Goal: Transaction & Acquisition: Purchase product/service

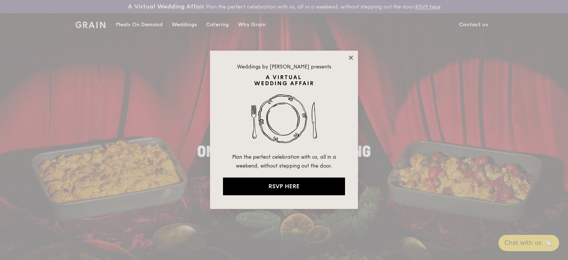
click at [349, 59] on icon at bounding box center [351, 57] width 7 height 7
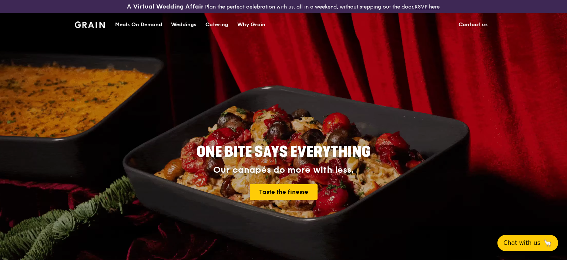
click at [223, 23] on div "Catering" at bounding box center [216, 25] width 23 height 22
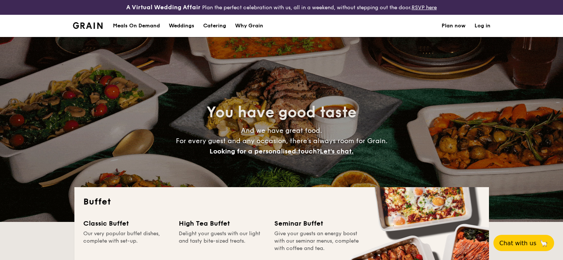
select select
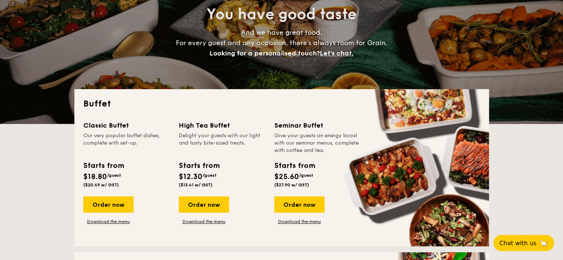
scroll to position [111, 0]
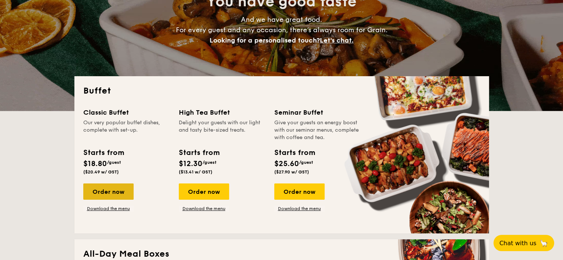
click at [109, 198] on div "Order now" at bounding box center [108, 192] width 50 height 16
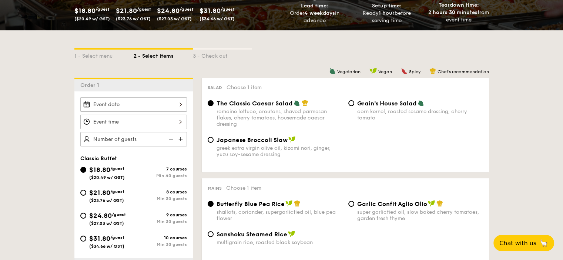
scroll to position [148, 0]
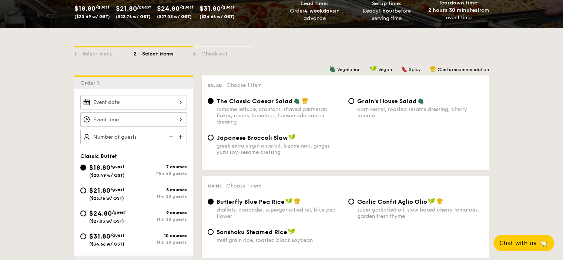
click at [176, 105] on div at bounding box center [133, 102] width 107 height 14
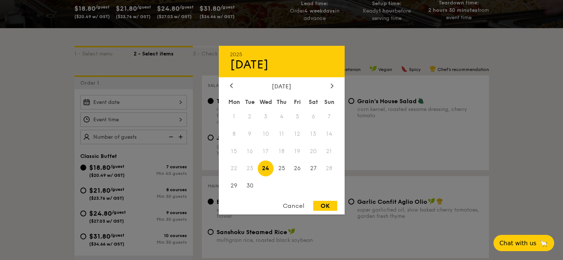
click at [246, 172] on span "23" at bounding box center [250, 169] width 16 height 16
click at [248, 170] on span "23" at bounding box center [250, 169] width 16 height 16
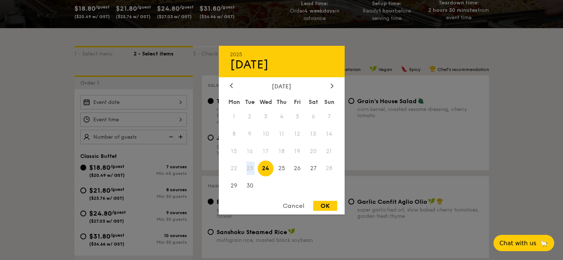
click at [248, 170] on span "23" at bounding box center [250, 169] width 16 height 16
click at [248, 169] on span "23" at bounding box center [250, 169] width 16 height 16
click at [249, 169] on span "23" at bounding box center [250, 169] width 16 height 16
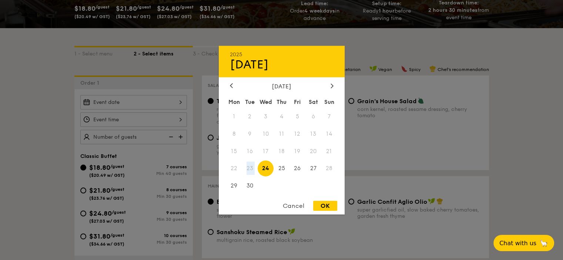
click at [249, 169] on span "23" at bounding box center [250, 169] width 16 height 16
click at [247, 165] on span "23" at bounding box center [250, 169] width 16 height 16
drag, startPoint x: 272, startPoint y: 164, endPoint x: 280, endPoint y: 168, distance: 8.6
click at [272, 164] on span "24" at bounding box center [265, 169] width 16 height 16
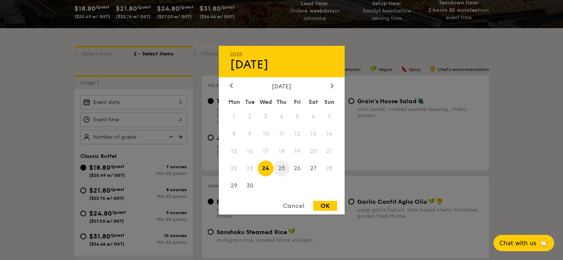
click at [282, 169] on span "25" at bounding box center [281, 169] width 16 height 16
click at [252, 167] on span "23" at bounding box center [250, 169] width 16 height 16
click at [247, 170] on span "23" at bounding box center [250, 169] width 16 height 16
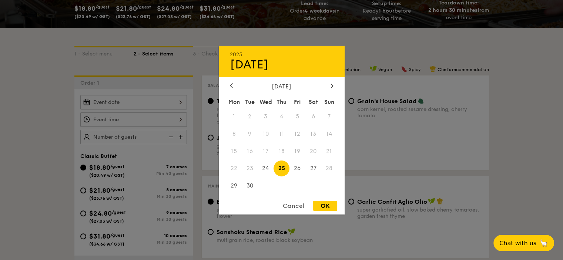
click at [308, 204] on div "Cancel" at bounding box center [293, 206] width 36 height 10
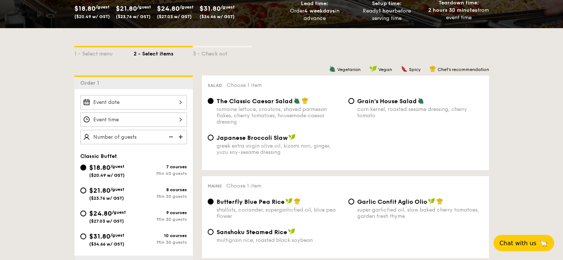
click at [293, 204] on div "Cancel" at bounding box center [293, 206] width 36 height 10
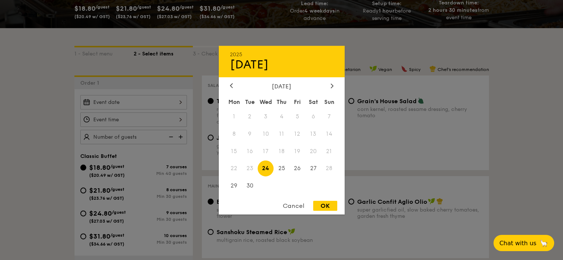
click at [122, 106] on div "2025 Sep [DATE] Tue Wed Thu Fri Sat Sun 1 2 3 4 5 6 7 8 9 10 11 12 13 14 15 16 …" at bounding box center [133, 102] width 107 height 14
click at [252, 171] on span "23" at bounding box center [250, 169] width 16 height 16
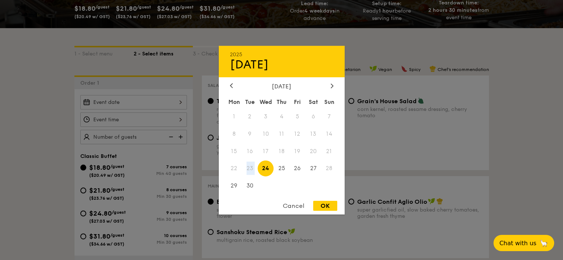
click at [252, 171] on span "23" at bounding box center [250, 169] width 16 height 16
click at [399, 141] on div at bounding box center [281, 130] width 563 height 260
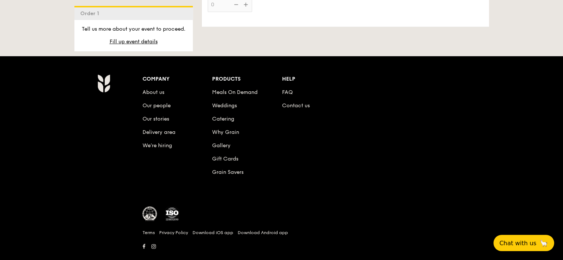
scroll to position [1094, 0]
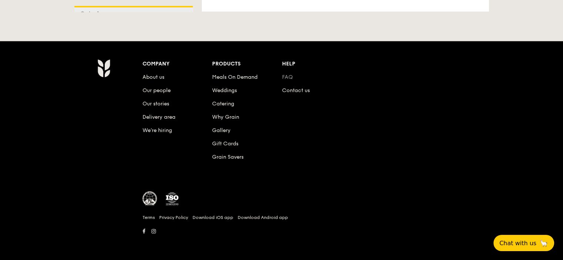
click at [284, 74] on link "FAQ" at bounding box center [287, 77] width 11 height 6
click at [301, 90] on link "Contact us" at bounding box center [296, 90] width 28 height 6
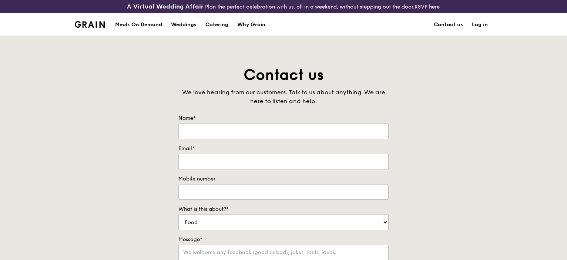
click at [83, 25] on img at bounding box center [90, 24] width 30 height 7
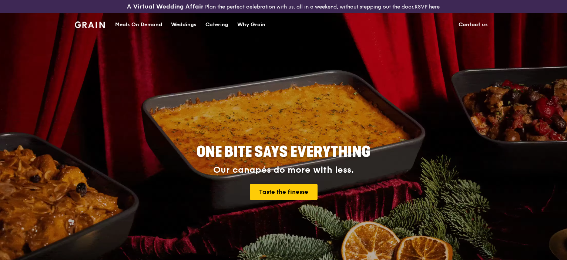
click at [208, 26] on div "Catering" at bounding box center [216, 25] width 23 height 22
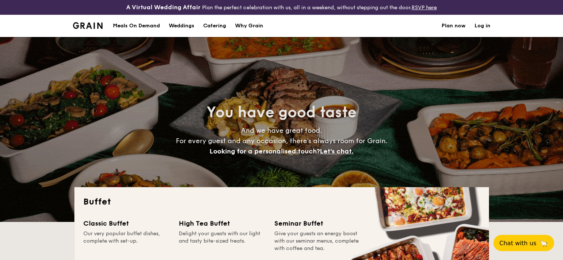
select select
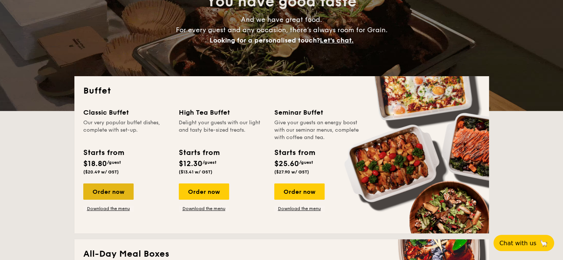
click at [107, 186] on div "Order now" at bounding box center [108, 192] width 50 height 16
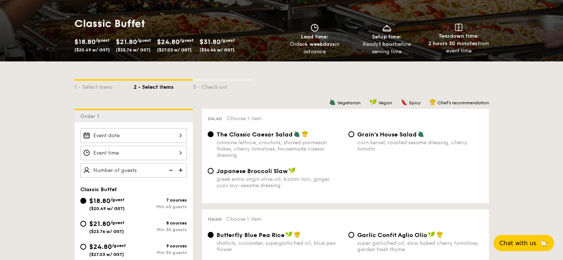
scroll to position [148, 0]
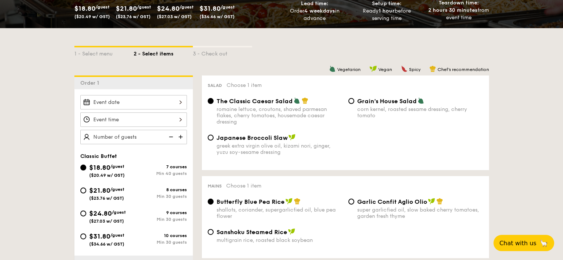
click at [108, 189] on span "$21.80" at bounding box center [99, 190] width 21 height 8
click at [86, 189] on input "$21.80 /guest ($23.76 w/ GST) 8 courses Min 30 guests" at bounding box center [83, 191] width 6 height 6
radio input "true"
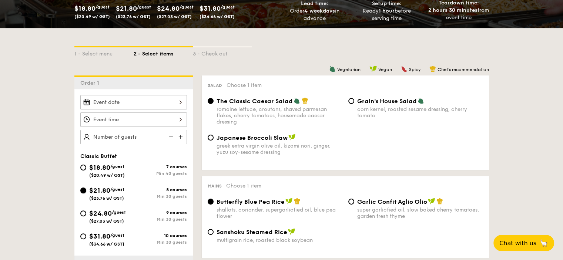
radio input "true"
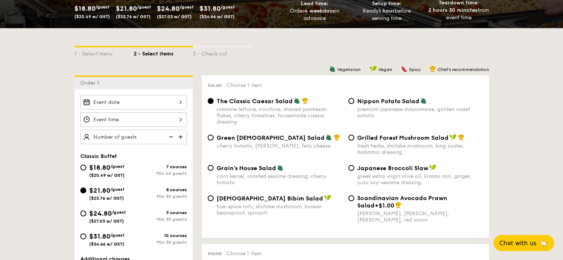
click at [105, 216] on span "$24.80" at bounding box center [100, 213] width 23 height 8
click at [86, 216] on input "$24.80 /guest ($27.03 w/ GST) 9 courses Min 30 guests" at bounding box center [83, 214] width 6 height 6
radio input "true"
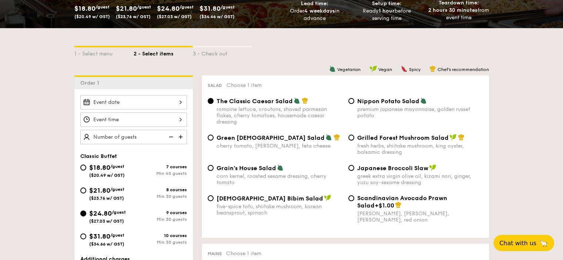
radio input "true"
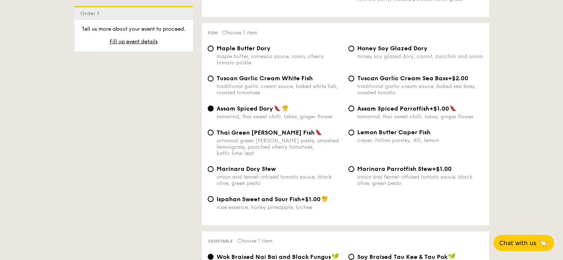
scroll to position [925, 0]
